Goal: Entertainment & Leisure: Consume media (video, audio)

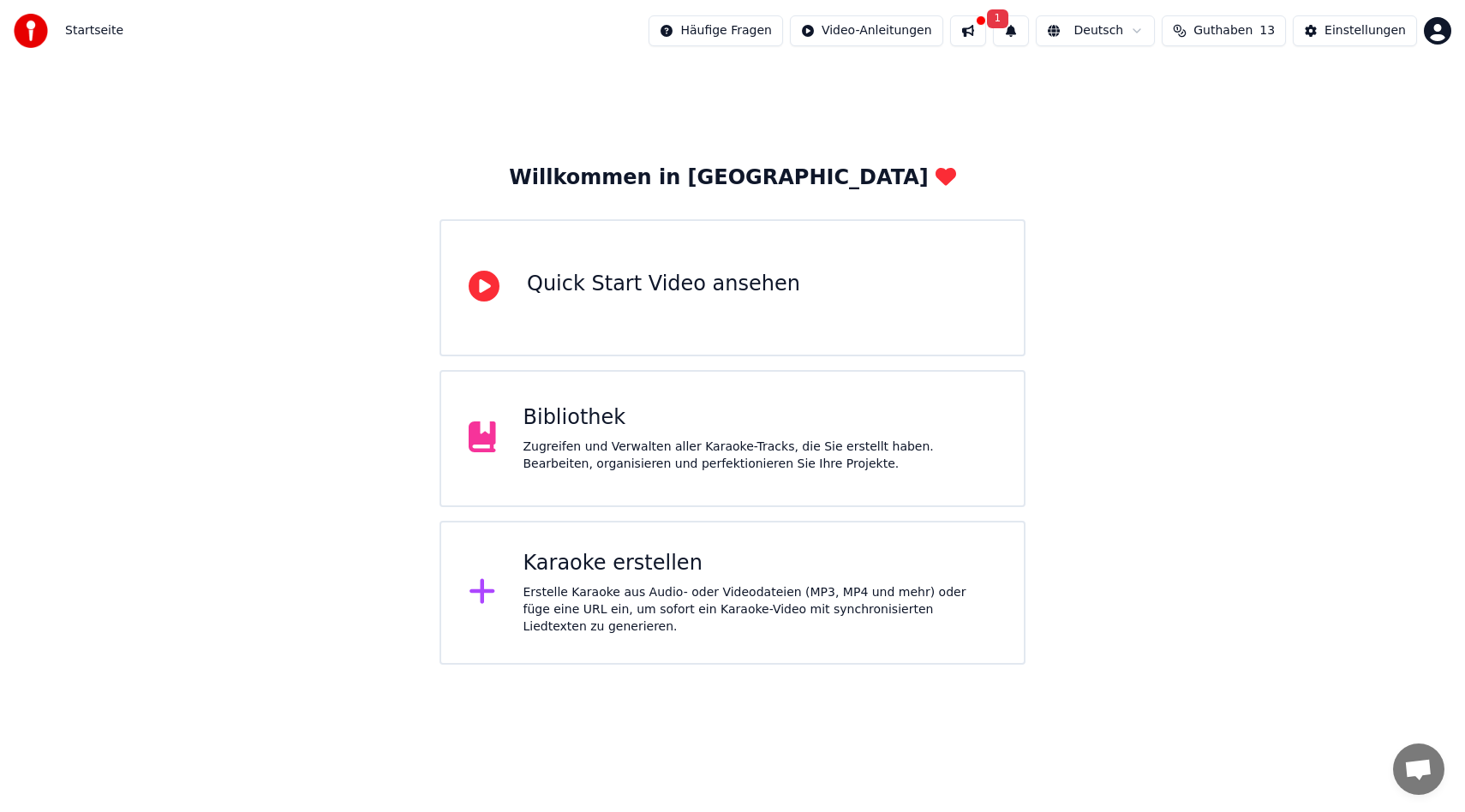
click at [679, 399] on div "Bibliothek Zugreifen und Verwalten aller Karaoke-Tracks, die Sie erstellt haben…" at bounding box center [733, 439] width 586 height 137
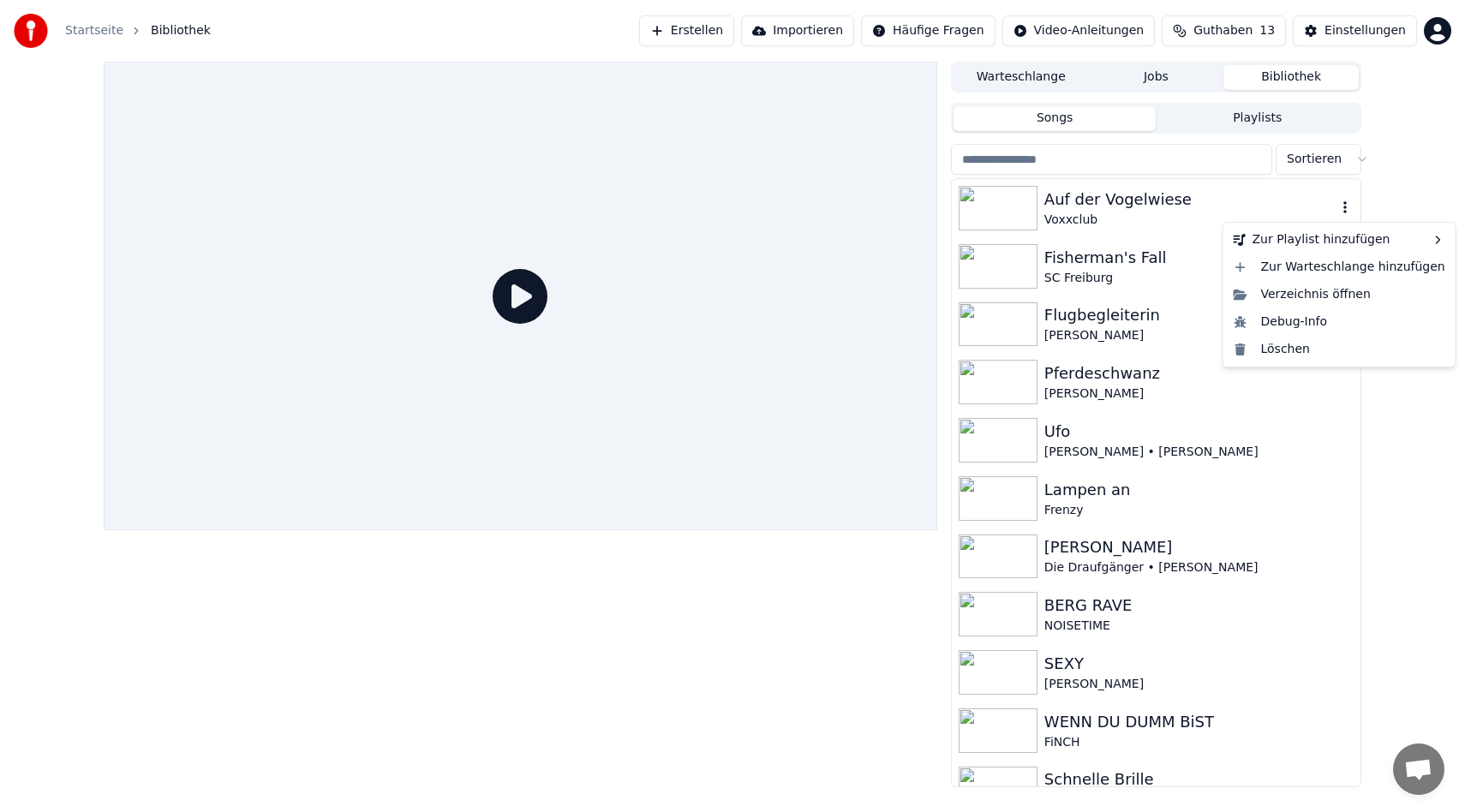
click at [1336, 210] on icon "button" at bounding box center [1345, 208] width 17 height 13
click at [1336, 294] on div "Verzeichnis öffnen" at bounding box center [1339, 294] width 226 height 28
click at [1025, 210] on img at bounding box center [998, 208] width 79 height 45
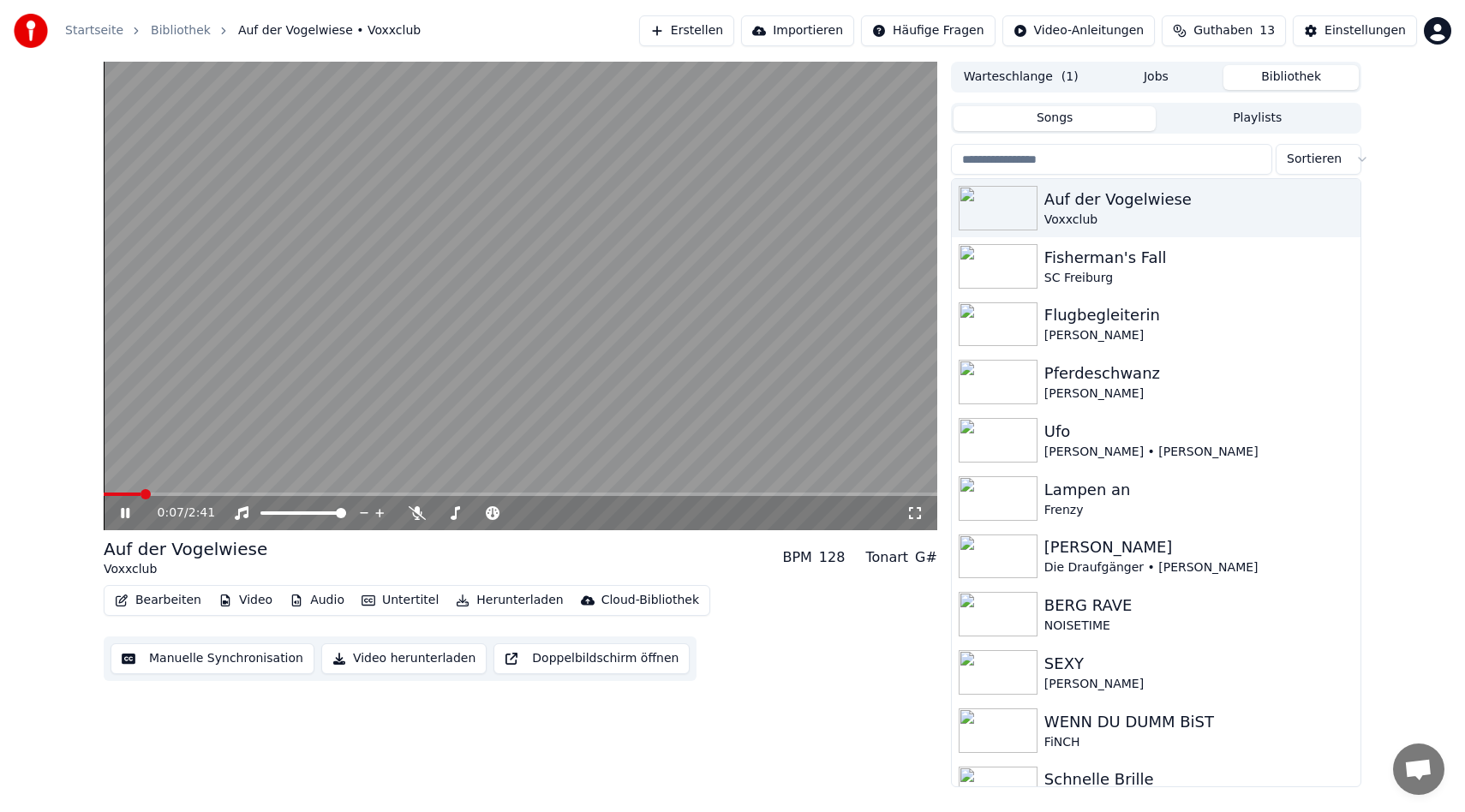
click at [125, 517] on icon at bounding box center [137, 513] width 40 height 13
click at [386, 663] on button "Video herunterladen" at bounding box center [405, 659] width 166 height 30
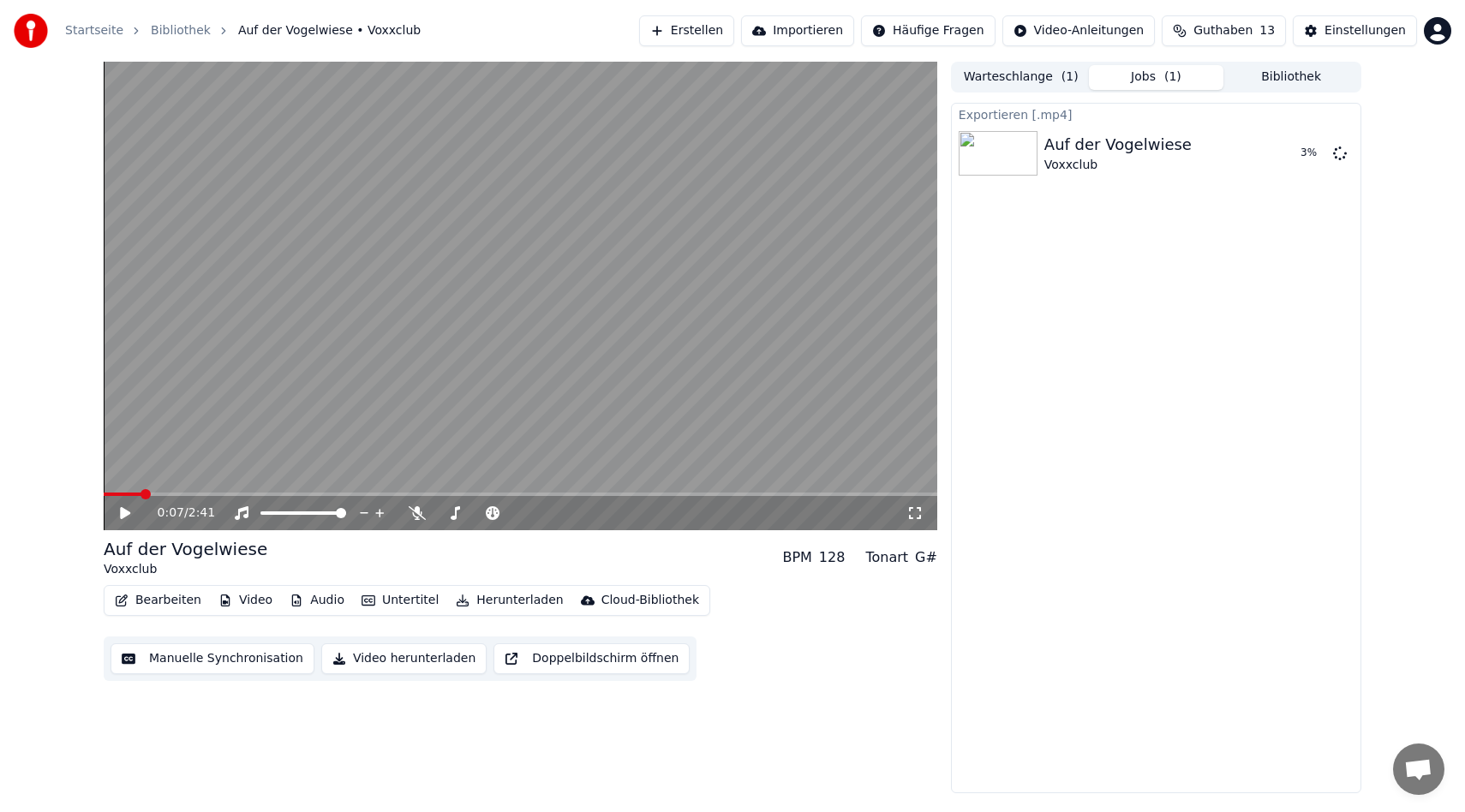
click at [1331, 78] on button "Bibliothek" at bounding box center [1291, 77] width 135 height 25
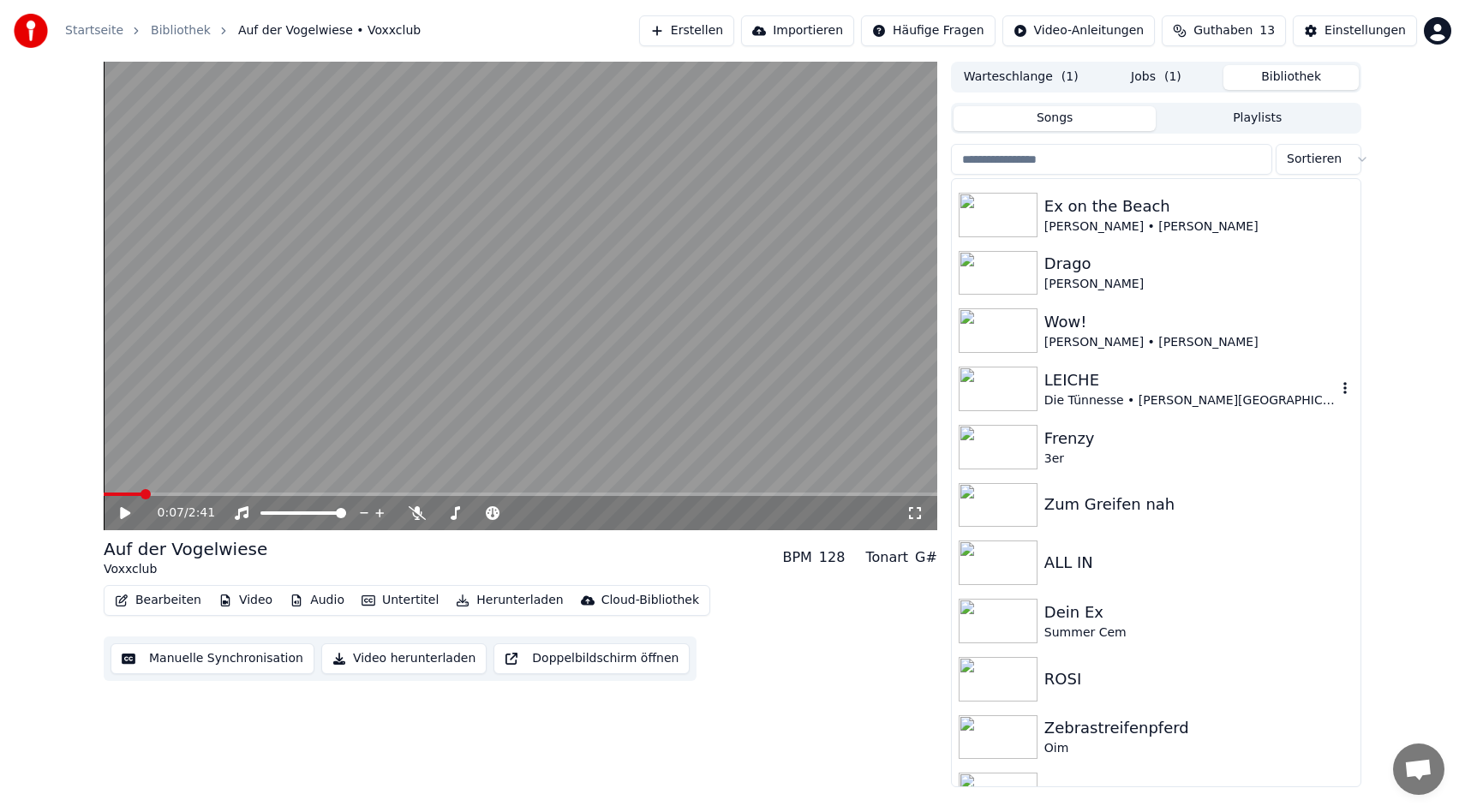
scroll to position [1371, 0]
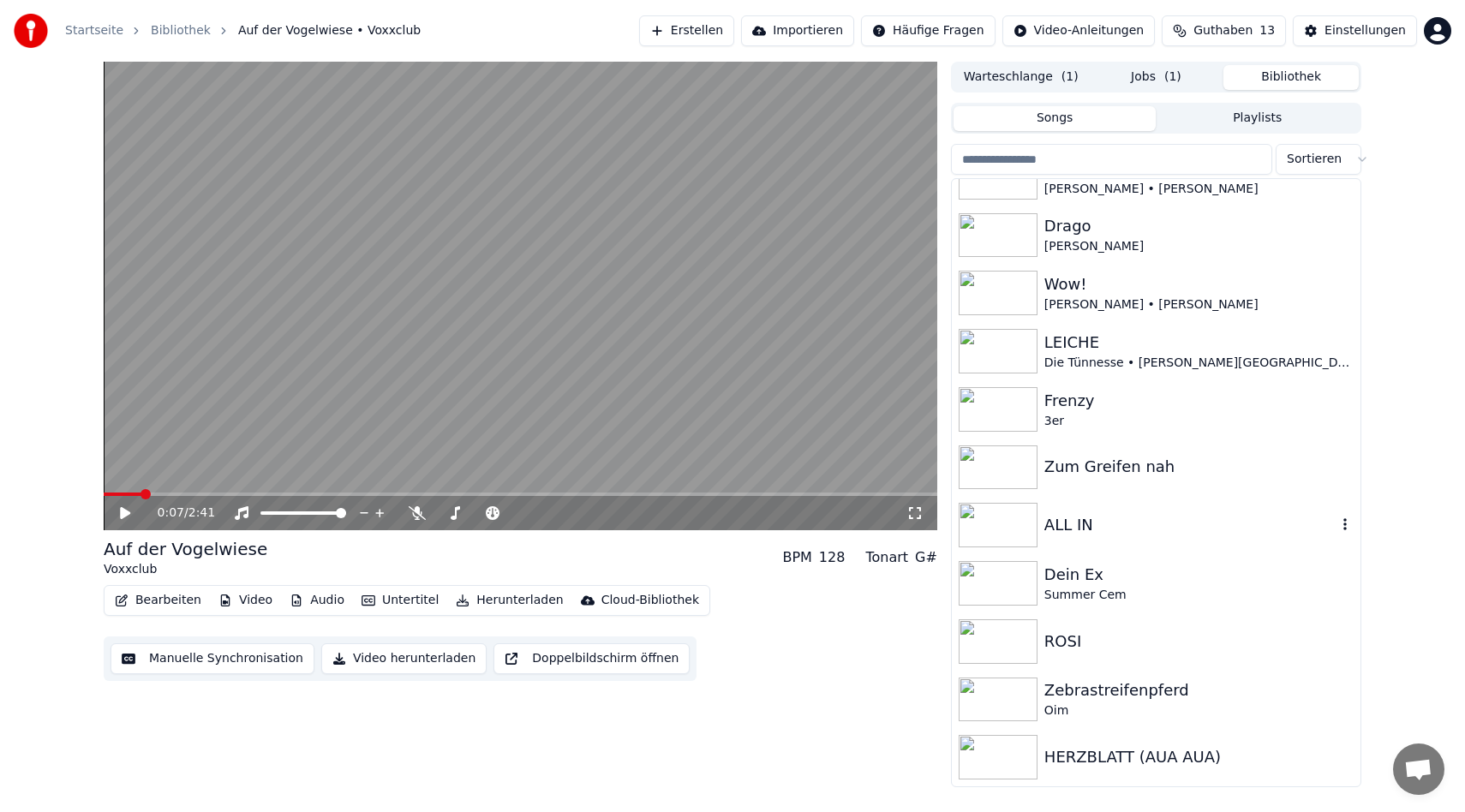
click at [1159, 529] on div "ALL IN" at bounding box center [1190, 525] width 292 height 24
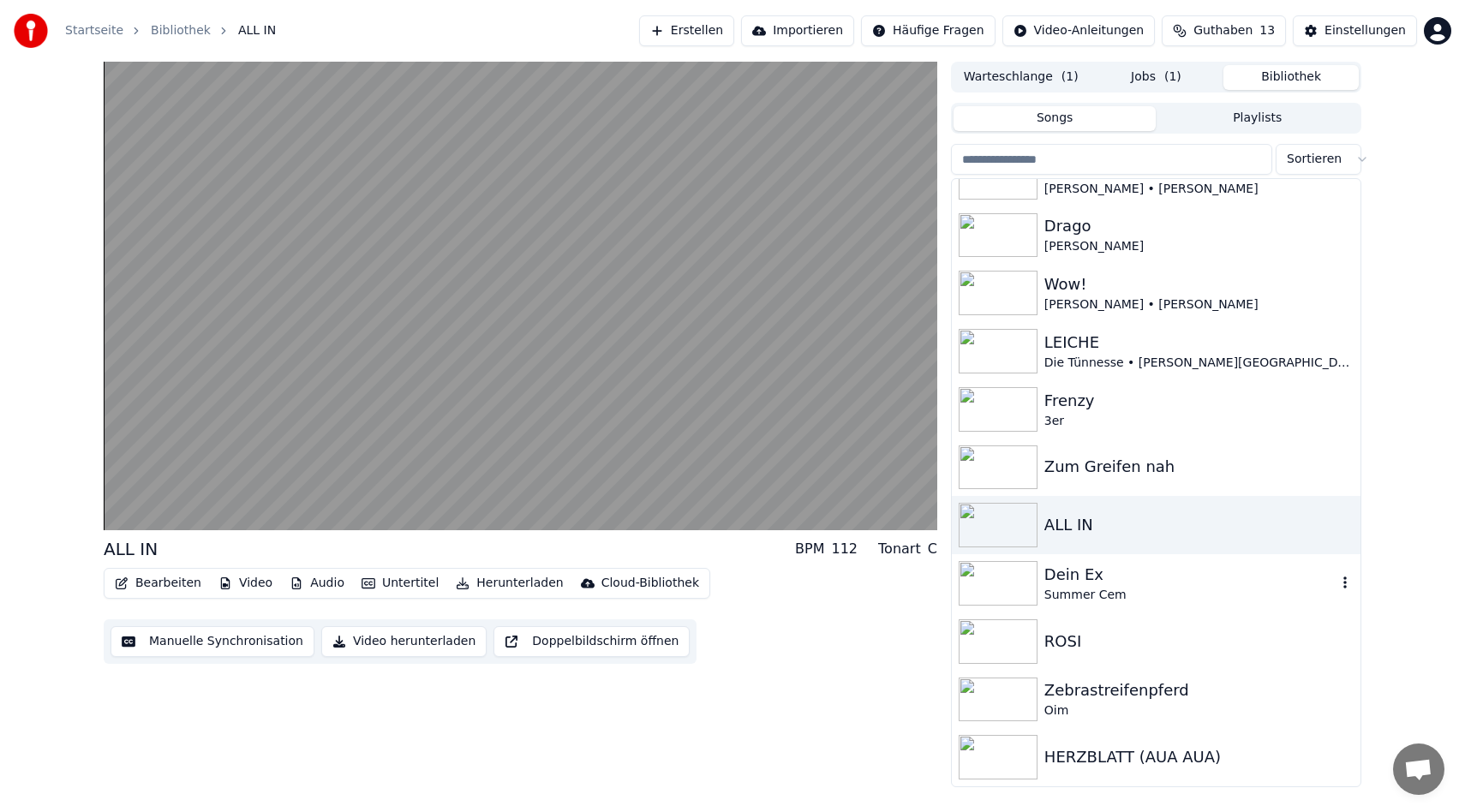
click at [1185, 594] on div "Summer Cem" at bounding box center [1190, 596] width 292 height 17
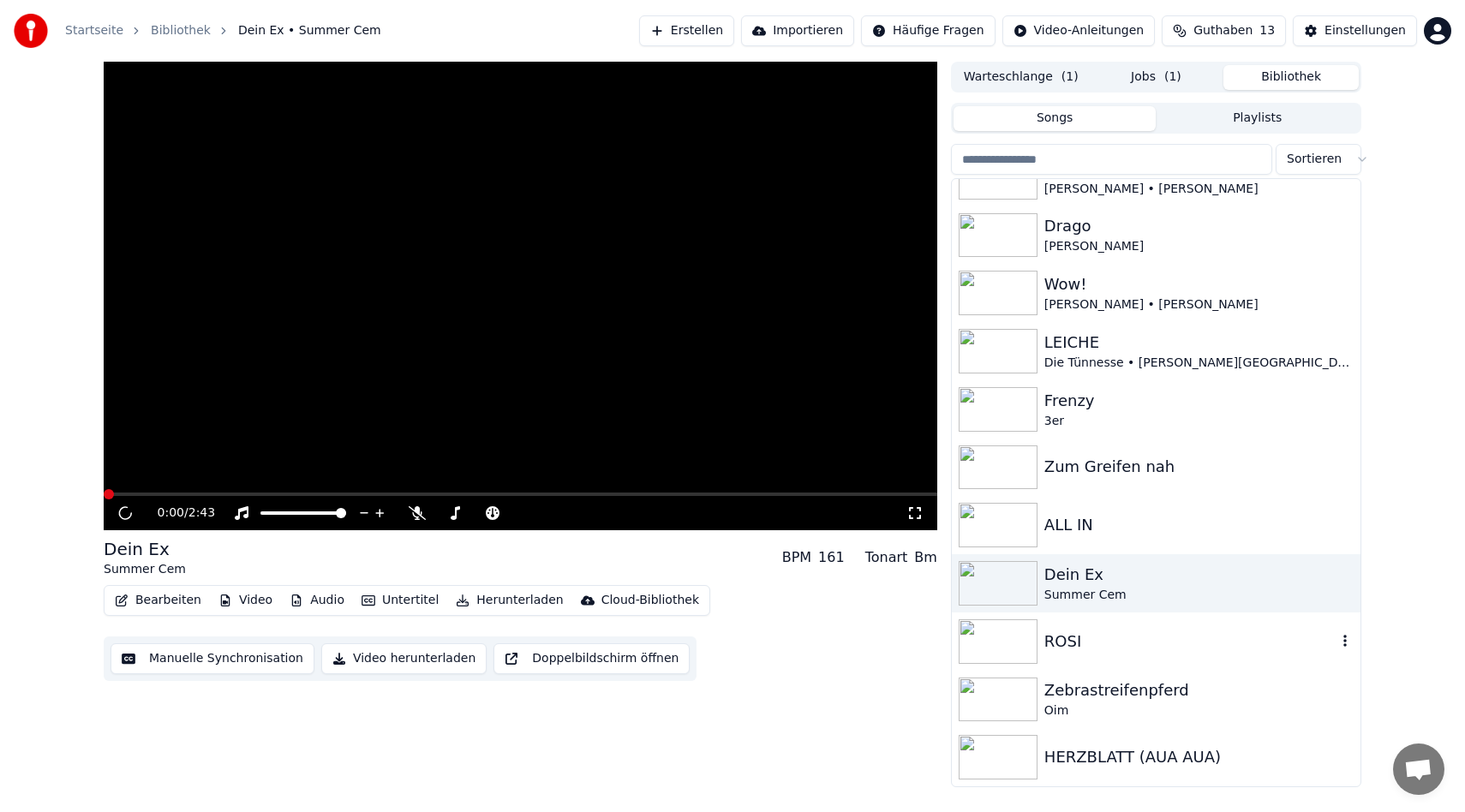
click at [1164, 638] on div "ROSI" at bounding box center [1190, 642] width 292 height 24
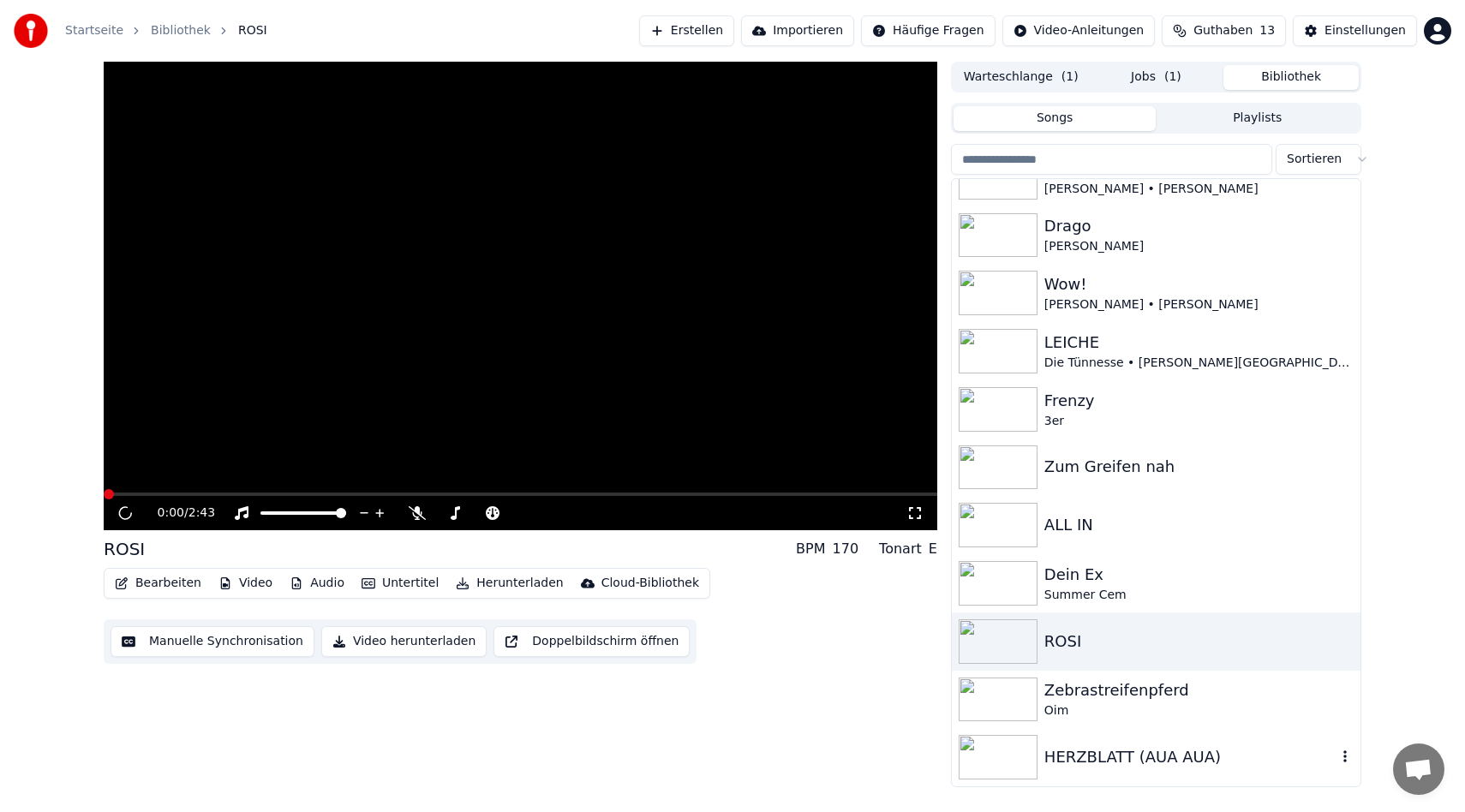
click at [1249, 743] on div "HERZBLATT (AUA AUA)" at bounding box center [1156, 757] width 408 height 58
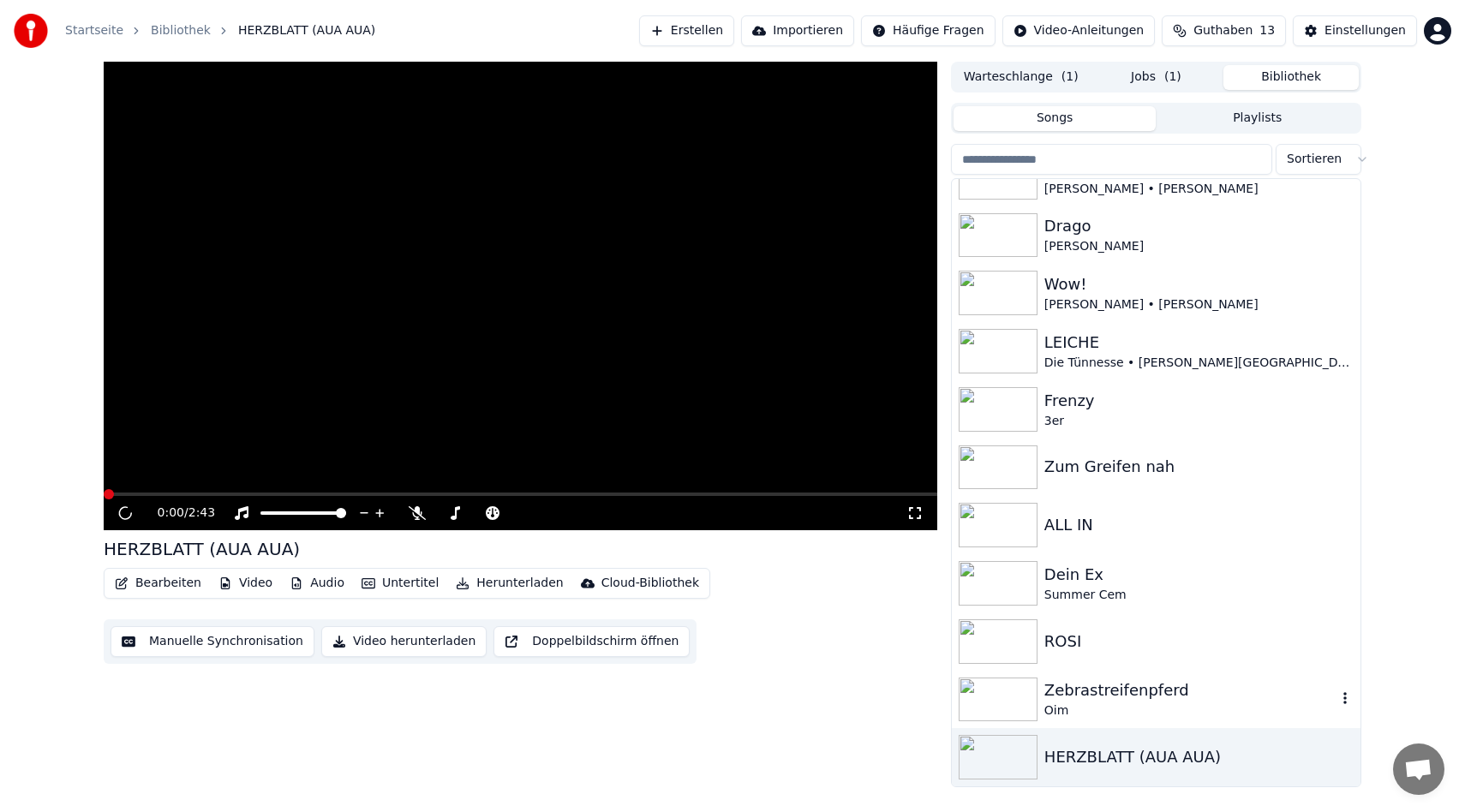
click at [1163, 712] on div "Oim" at bounding box center [1190, 711] width 292 height 17
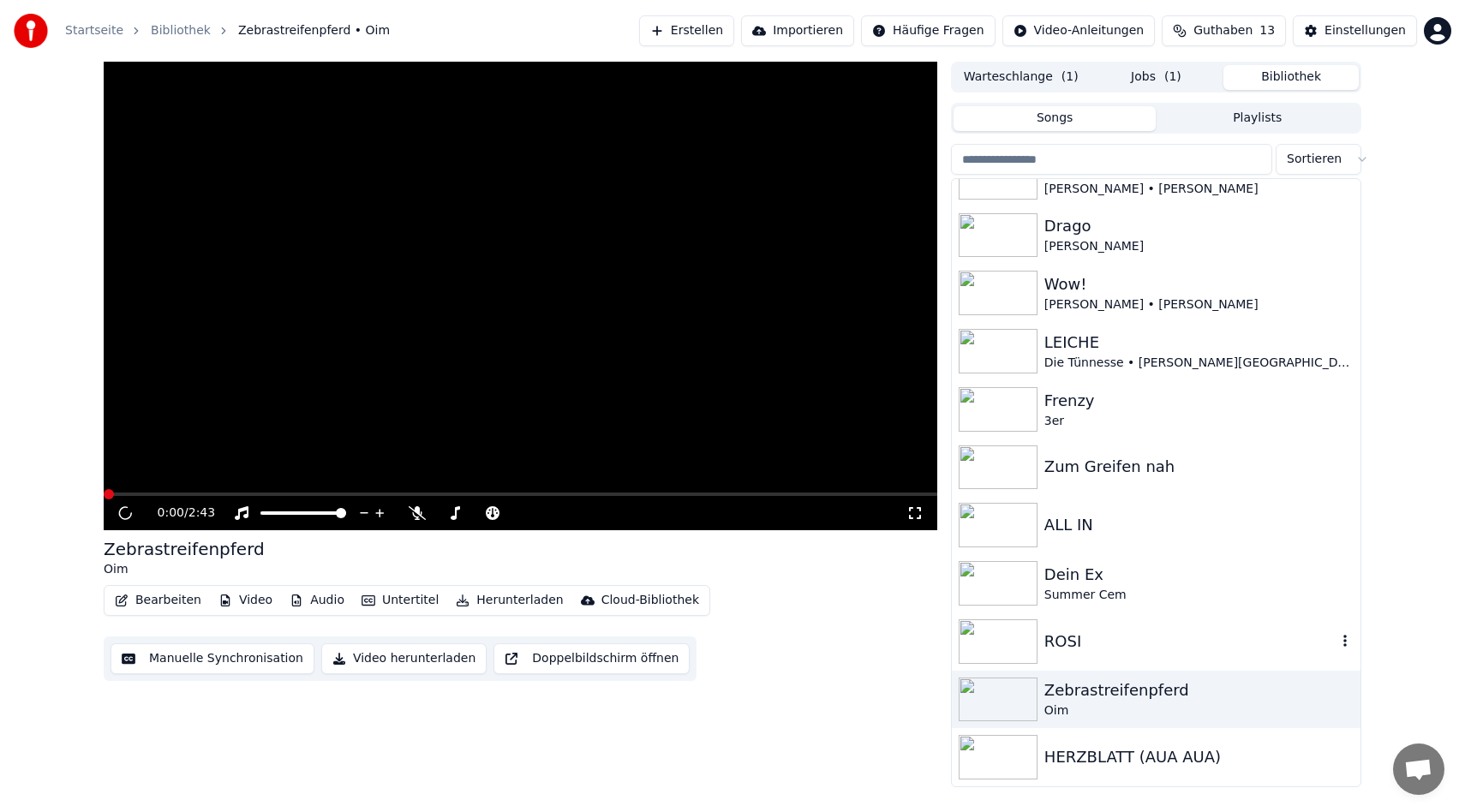
click at [1151, 643] on div "ROSI" at bounding box center [1190, 642] width 292 height 24
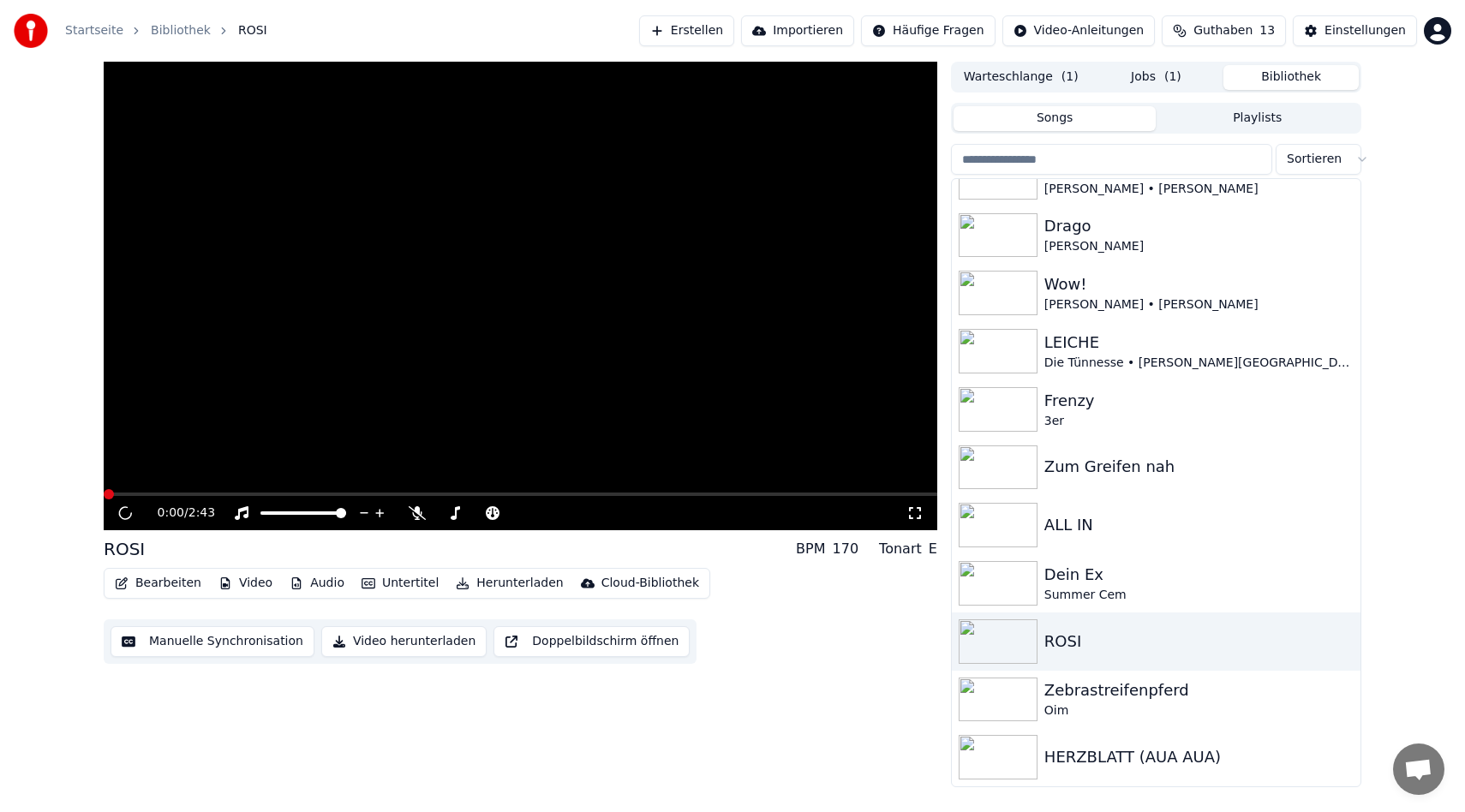
click at [162, 581] on button "Bearbeiten" at bounding box center [157, 583] width 100 height 24
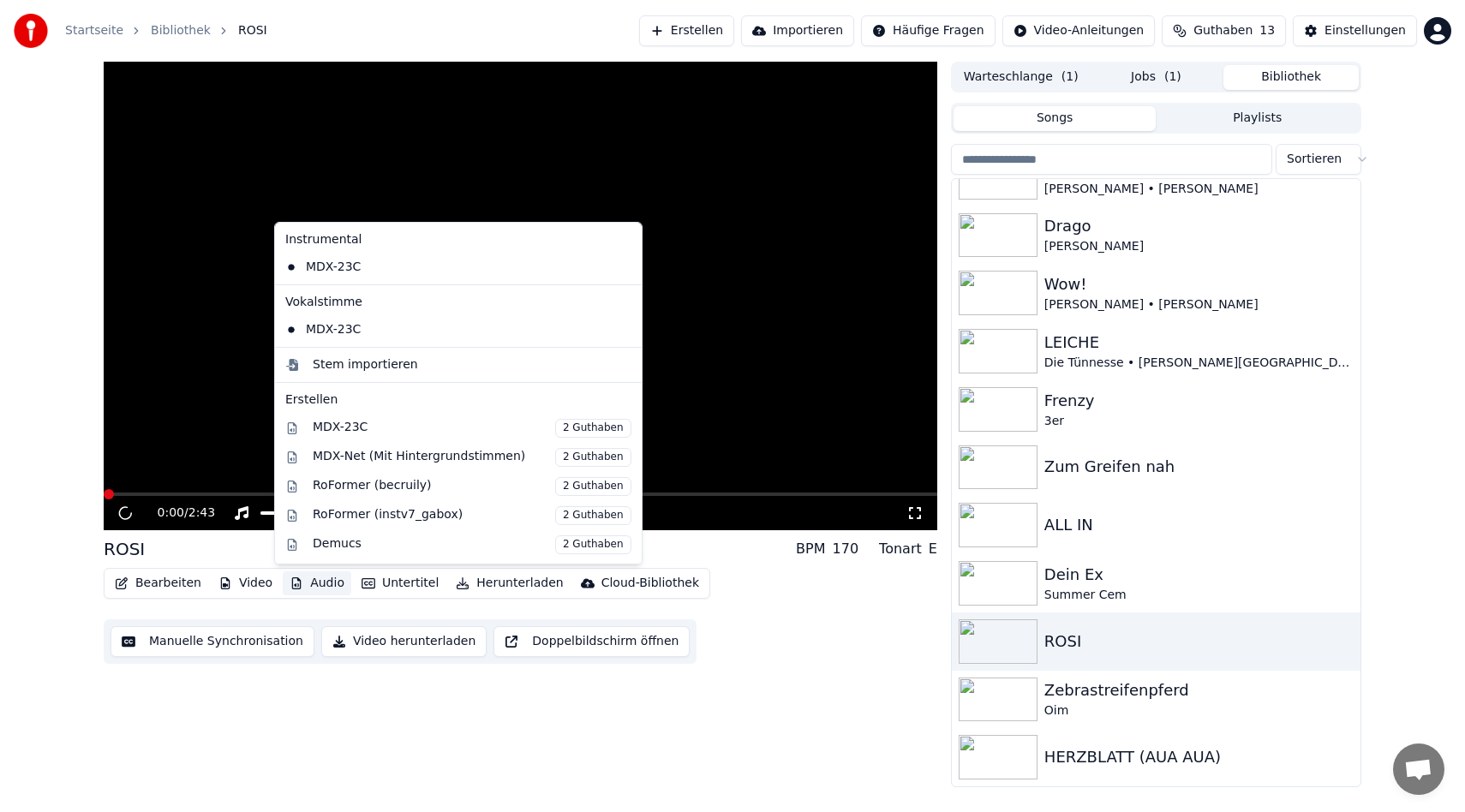
click at [838, 699] on div "0:00 / 2:43 ROSI BPM 170 Tonart E Bearbeiten Video Audio Untertitel Herunterlad…" at bounding box center [521, 425] width 834 height 725
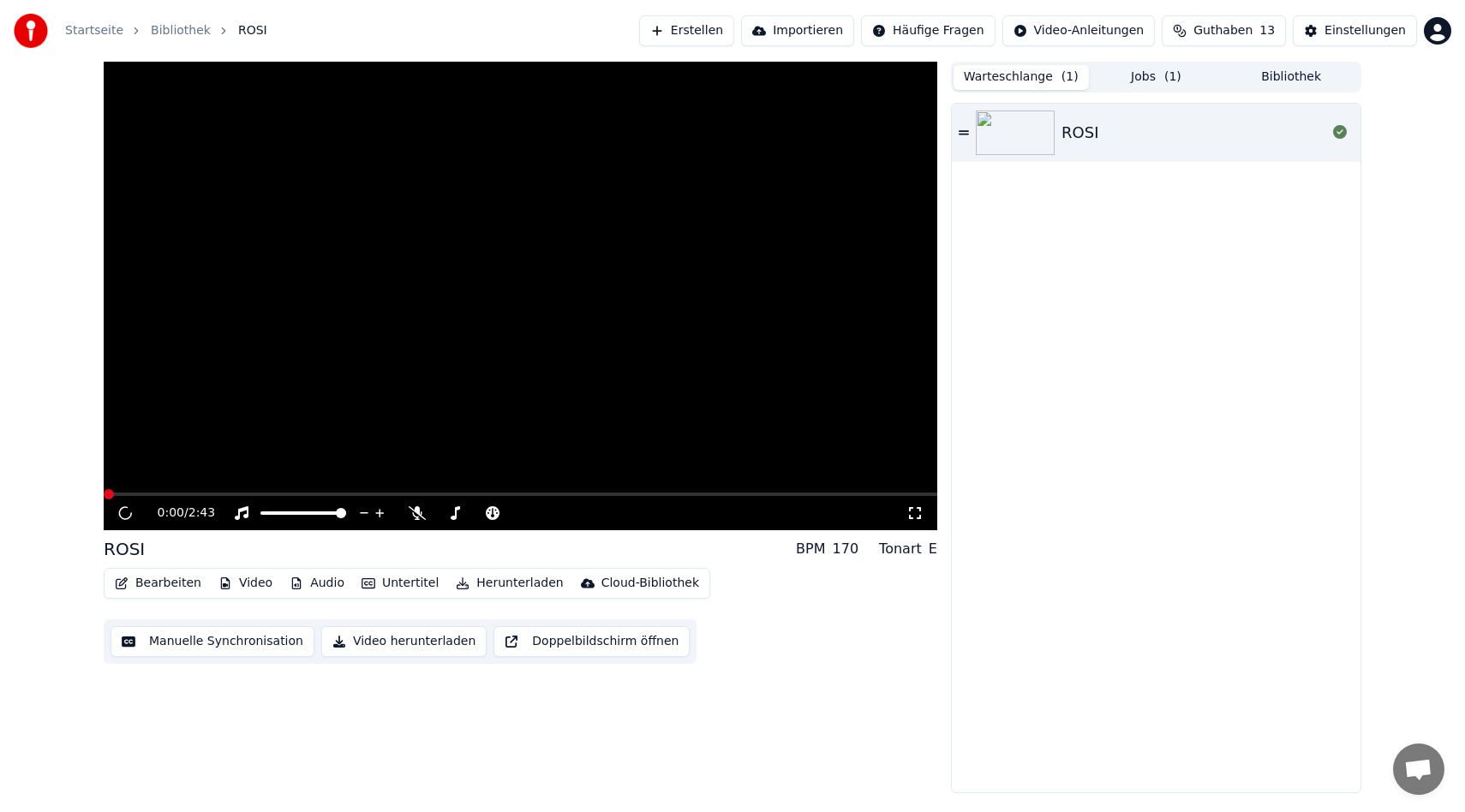
click at [1056, 80] on button "Warteschlange ( 1 )" at bounding box center [1021, 77] width 135 height 25
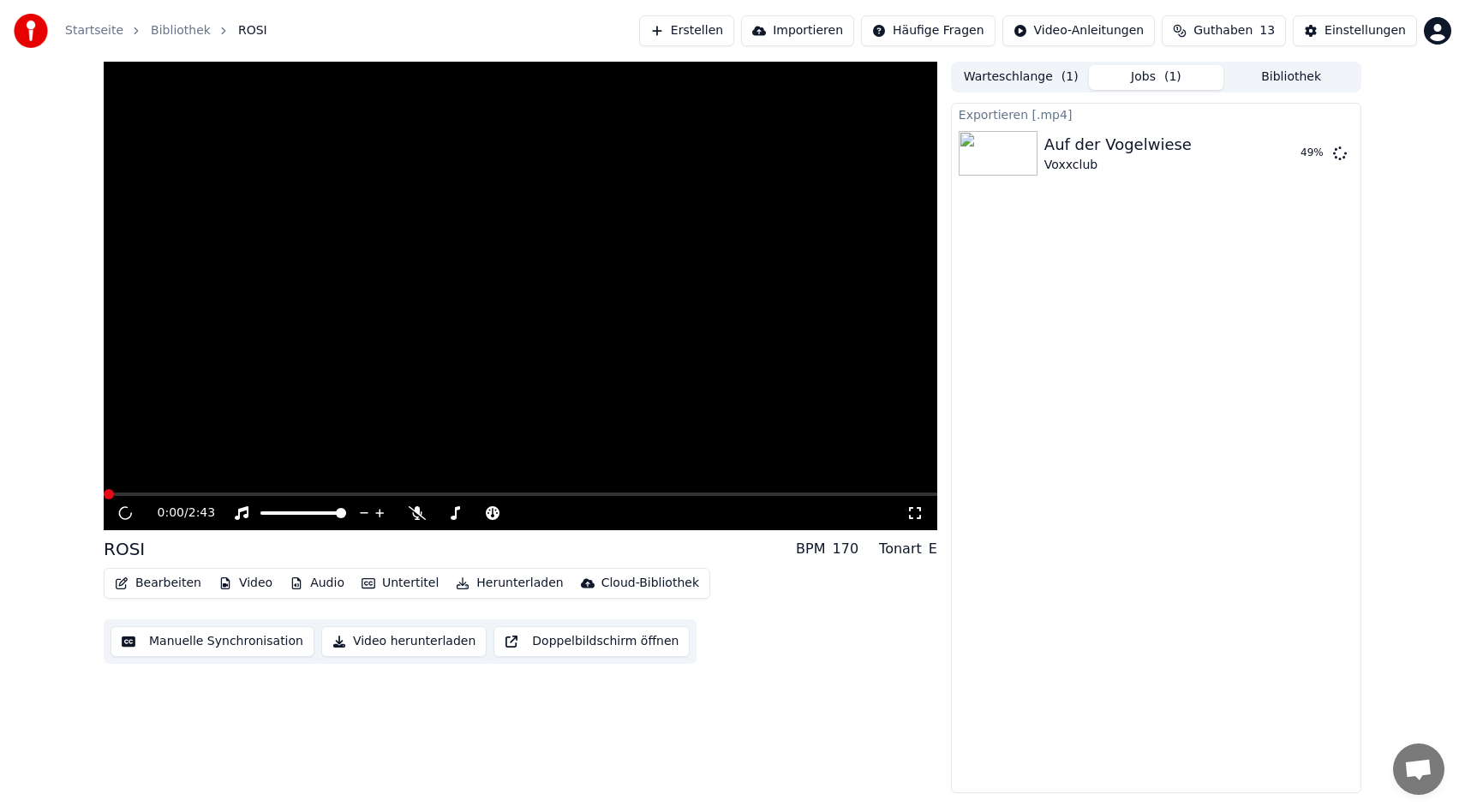
click at [1165, 77] on button "Jobs ( 1 )" at bounding box center [1157, 77] width 135 height 25
